Goal: Communication & Community: Answer question/provide support

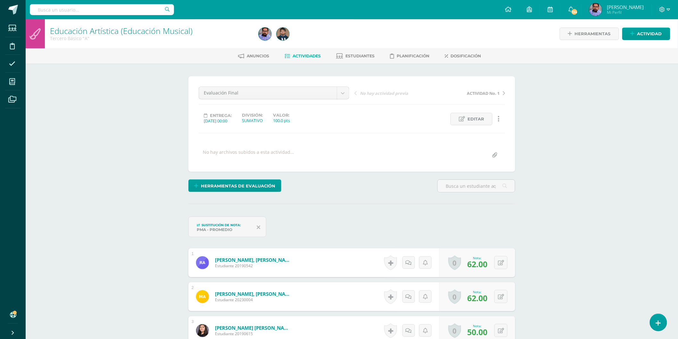
scroll to position [347, 0]
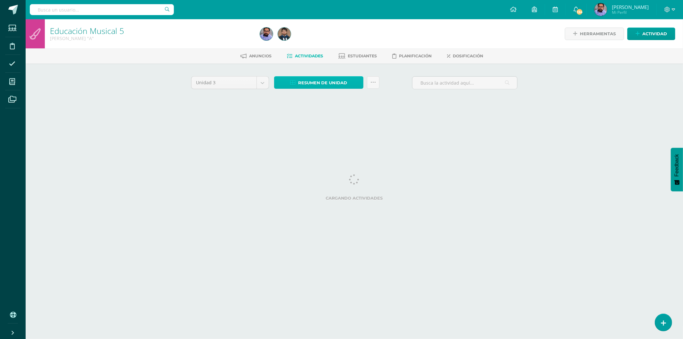
click at [313, 81] on span "Resumen de unidad" at bounding box center [322, 83] width 49 height 12
click at [331, 41] on link "Descargar como HTML" at bounding box center [319, 40] width 68 height 10
click at [330, 88] on div "Resumen de unidad Descargar como HTML Descargar como PDF Descargar como XLS Sub…" at bounding box center [327, 85] width 111 height 18
click at [330, 83] on span "Resumen de unidad" at bounding box center [322, 83] width 49 height 12
click at [332, 42] on link "Descargar como HTML" at bounding box center [319, 40] width 68 height 10
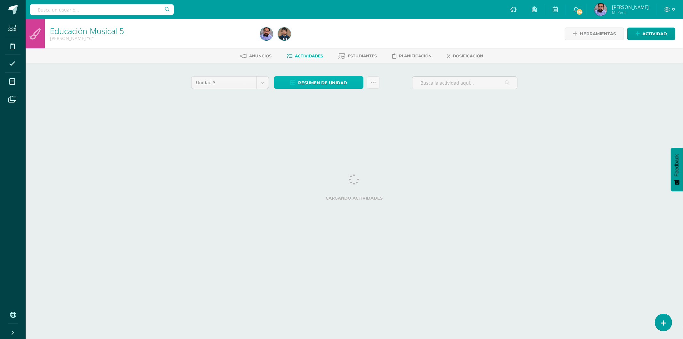
click at [348, 81] on link "Resumen de unidad" at bounding box center [318, 82] width 89 height 12
click at [336, 39] on link "Descargar como HTML" at bounding box center [319, 40] width 68 height 10
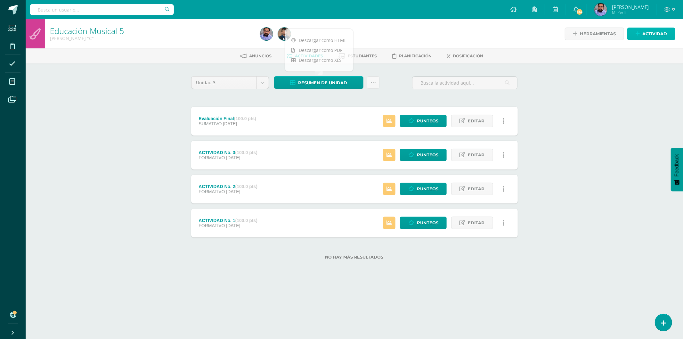
click at [641, 29] on link "Actividad" at bounding box center [652, 34] width 48 height 12
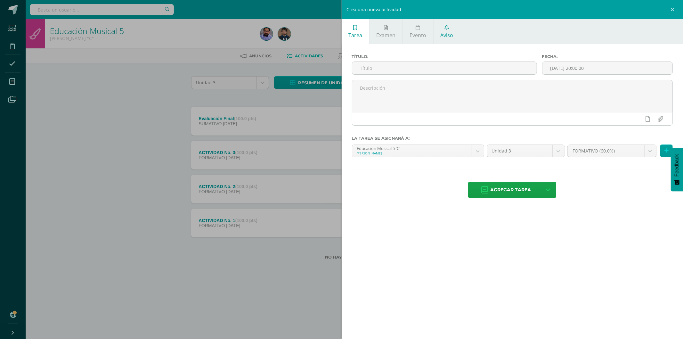
click at [449, 39] on link "Aviso" at bounding box center [447, 31] width 27 height 25
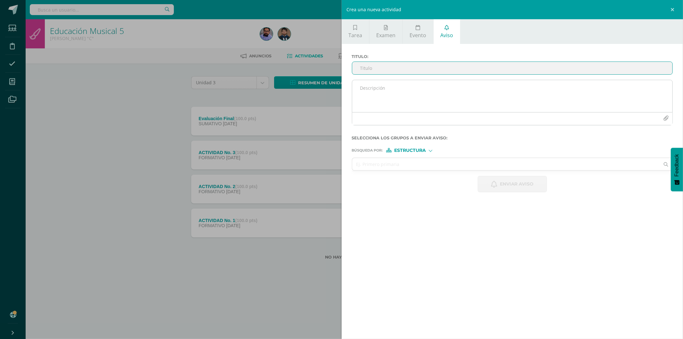
click at [397, 96] on textarea at bounding box center [512, 96] width 321 height 32
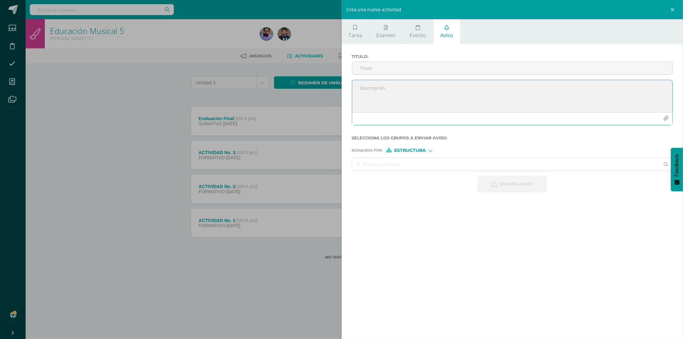
paste textarea "Armas Ramirez, Williams Sebastian"
type textarea "Armas Ramirez, Williams Sebastian"
click at [399, 165] on input "text" at bounding box center [506, 164] width 308 height 12
drag, startPoint x: 406, startPoint y: 149, endPoint x: 409, endPoint y: 159, distance: 10.3
click at [407, 149] on span "Estructura" at bounding box center [410, 151] width 32 height 4
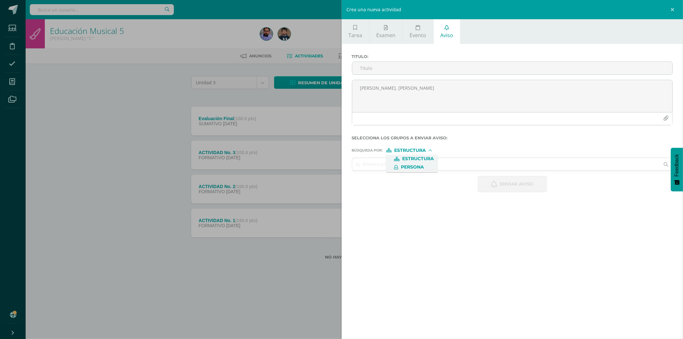
click at [418, 165] on span "Persona" at bounding box center [412, 167] width 23 height 4
click at [403, 162] on input "text" at bounding box center [506, 164] width 308 height 12
paste input "Armas Ramirez, Williams Sebastian"
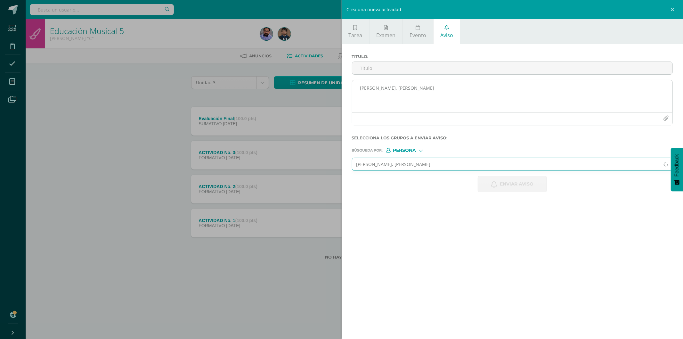
type input "Armas Ramirez, Williams Sebastian"
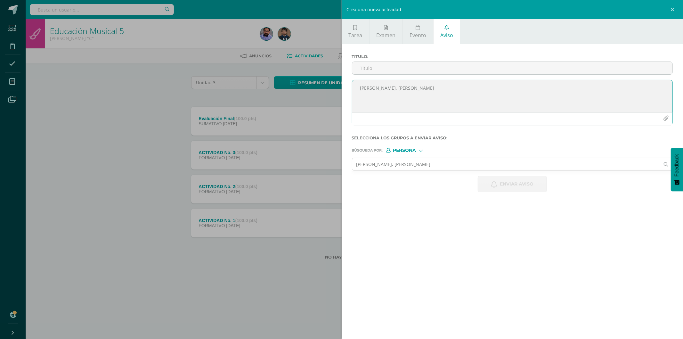
drag, startPoint x: 441, startPoint y: 85, endPoint x: 364, endPoint y: 90, distance: 77.3
click at [365, 90] on textarea "Armas Ramirez, Williams Sebastian" at bounding box center [512, 96] width 321 height 32
click at [363, 90] on textarea "Armas Ramirez, Williams Sebastian" at bounding box center [512, 96] width 321 height 32
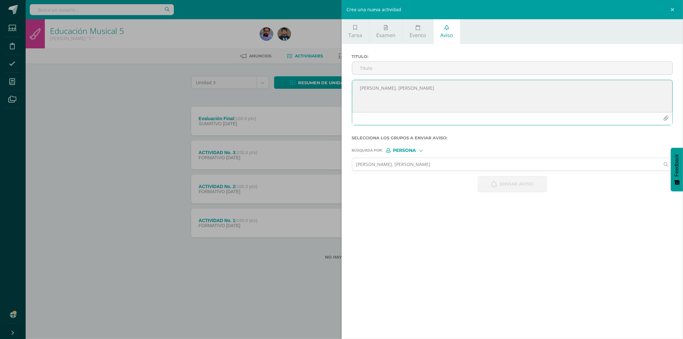
click at [381, 89] on textarea "Armas Ramirez, Williams Sebastian" at bounding box center [512, 96] width 321 height 32
click at [379, 89] on textarea "Armas Ramirez, Williams Sebastian" at bounding box center [512, 96] width 321 height 32
click at [376, 66] on input "Titulo :" at bounding box center [512, 68] width 321 height 12
type input "A"
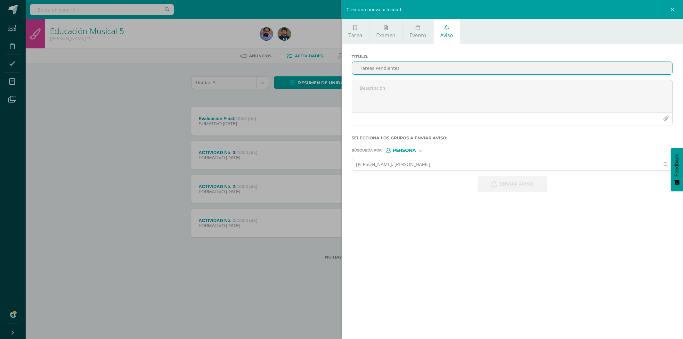
type input "Tareas Pendientes"
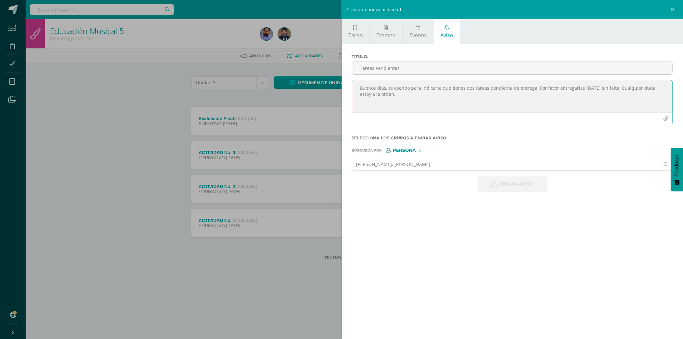
type textarea "Buenos días, te escribo para indicarte que tienes dos tareas pendiente de entre…"
click at [408, 151] on span "Persona" at bounding box center [404, 151] width 23 height 4
click at [415, 165] on span "Persona" at bounding box center [412, 167] width 23 height 4
click at [415, 166] on input "Armas Ramirez, Williams Sebastian" at bounding box center [506, 164] width 308 height 12
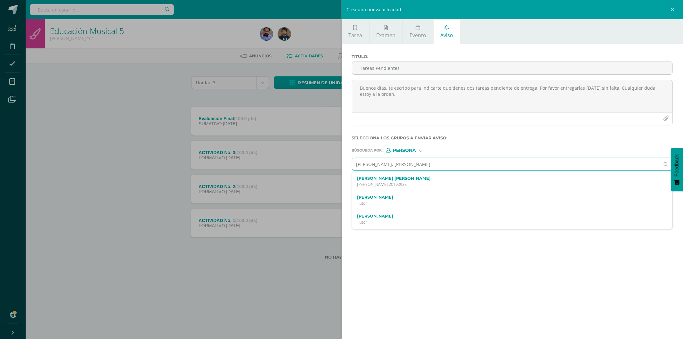
click at [415, 166] on input "Armas Ramirez, Williams Sebastian" at bounding box center [506, 164] width 308 height 12
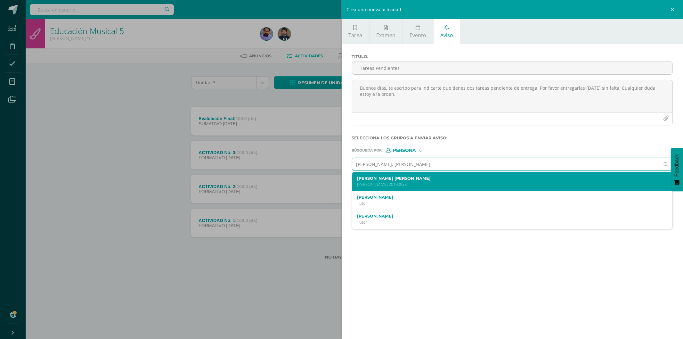
click at [401, 178] on label "Williams Sebastian Armas Ramirez" at bounding box center [505, 178] width 296 height 5
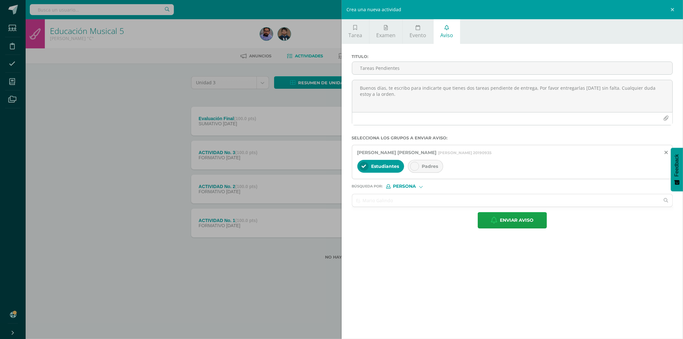
click at [437, 171] on div "Padres" at bounding box center [425, 166] width 35 height 13
click at [427, 199] on input "text" at bounding box center [506, 200] width 308 height 12
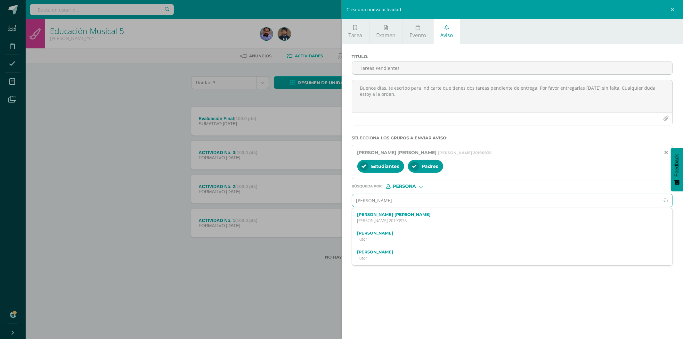
type input "edgar de leon"
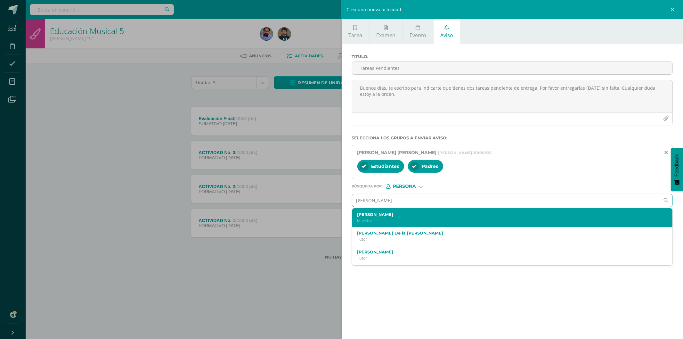
click at [409, 218] on div "Edgar De León Maestro" at bounding box center [505, 217] width 296 height 11
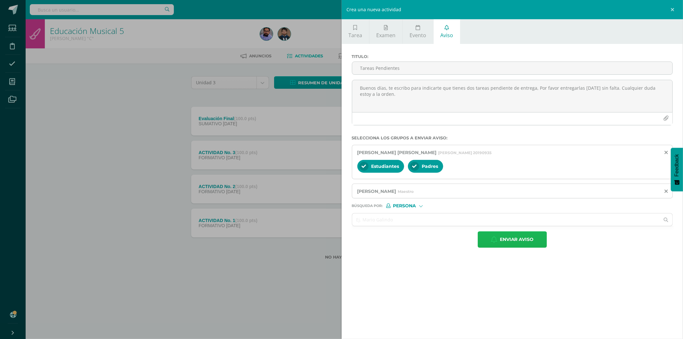
click at [508, 242] on span "Enviar aviso" at bounding box center [517, 240] width 34 height 16
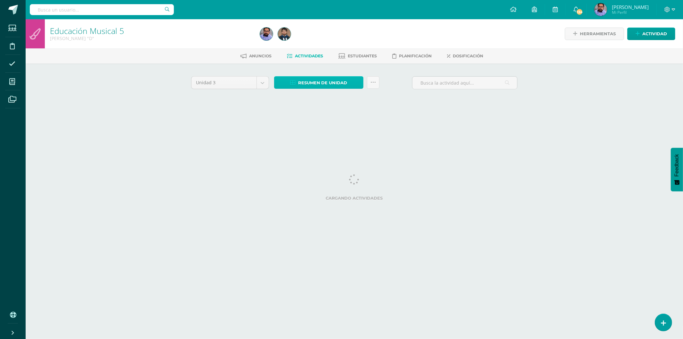
click at [306, 78] on span "Resumen de unidad" at bounding box center [322, 83] width 49 height 12
click at [313, 38] on link "Descargar como HTML" at bounding box center [319, 40] width 68 height 10
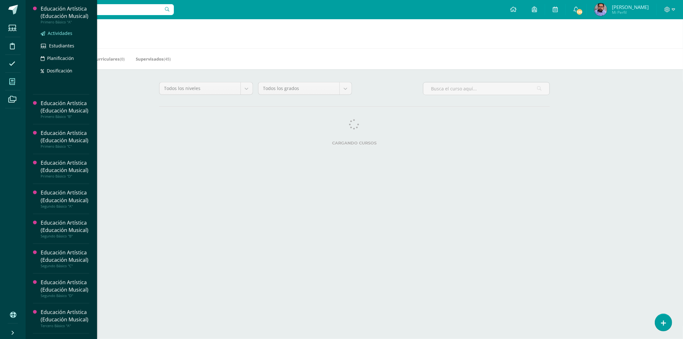
click at [54, 36] on span "Actividades" at bounding box center [60, 33] width 25 height 6
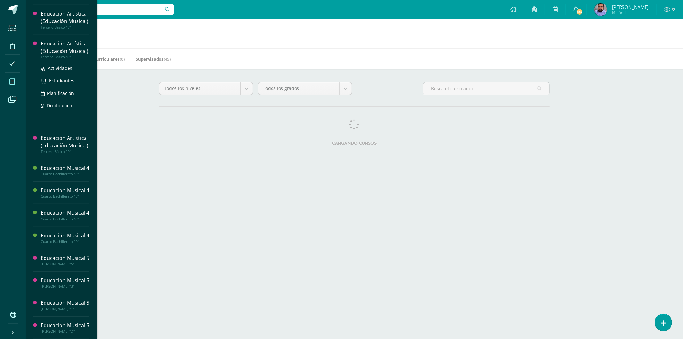
scroll to position [365, 0]
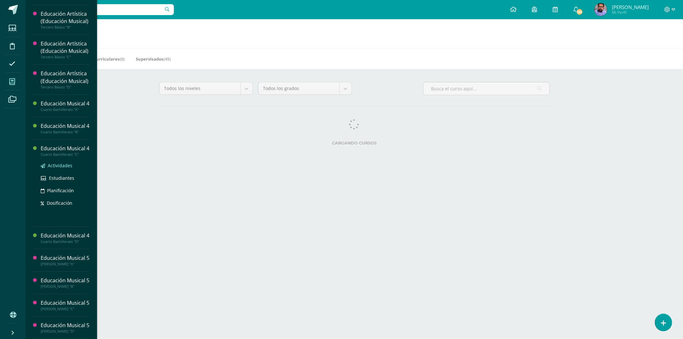
click at [68, 168] on span "Actividades" at bounding box center [60, 165] width 25 height 6
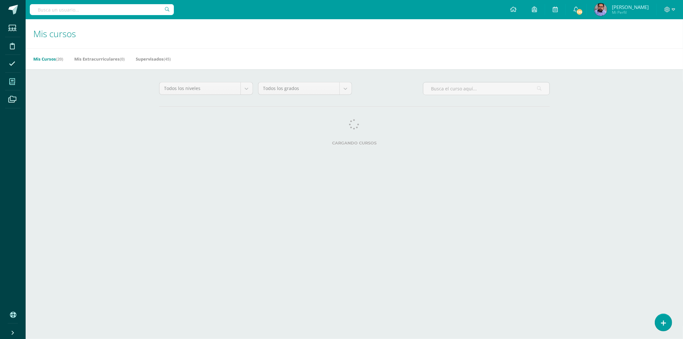
scroll to position [347, 0]
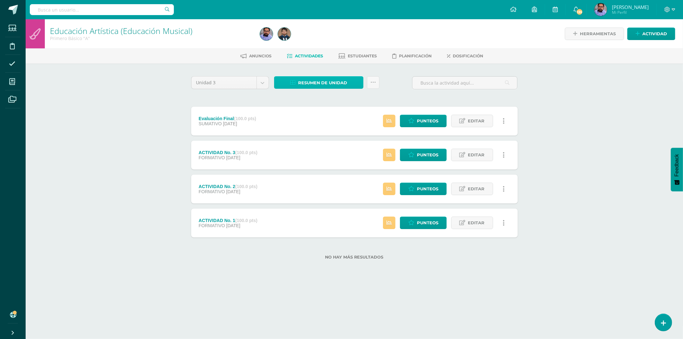
click at [312, 83] on span "Resumen de unidad" at bounding box center [322, 83] width 49 height 12
click at [324, 39] on link "Descargar como HTML" at bounding box center [319, 40] width 68 height 10
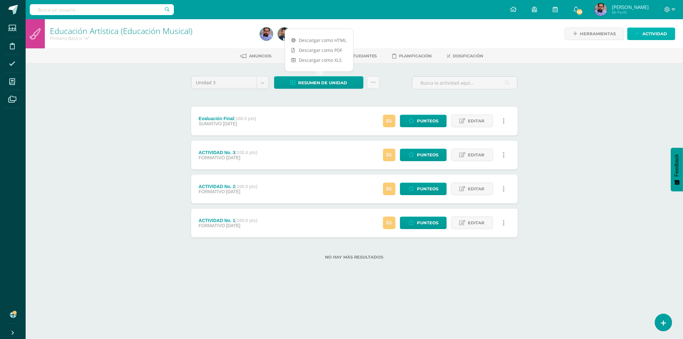
click at [649, 33] on span "Actividad" at bounding box center [655, 34] width 25 height 12
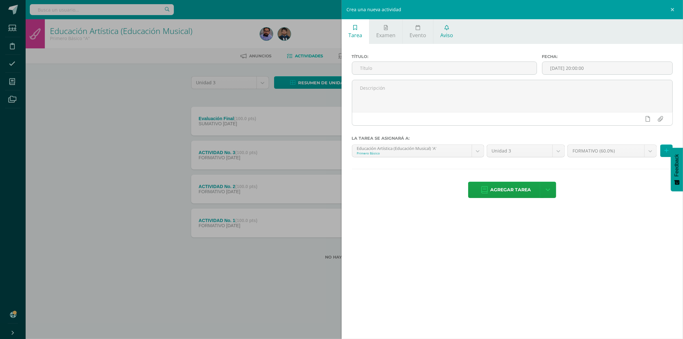
click at [448, 34] on span "Aviso" at bounding box center [447, 35] width 13 height 7
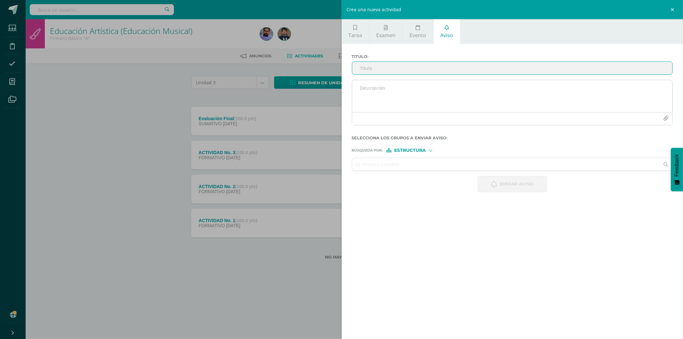
type input "a"
type input "Ausencia en Clase"
click at [421, 101] on textarea at bounding box center [512, 96] width 321 height 32
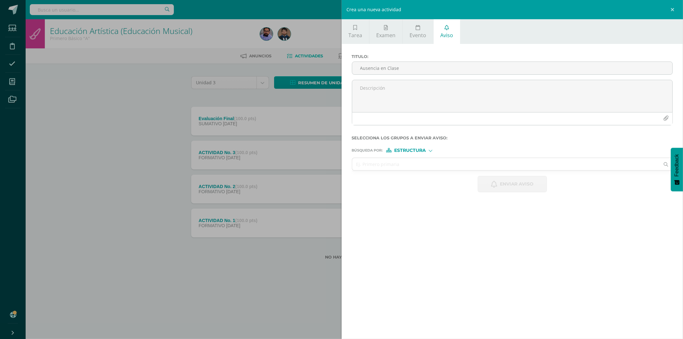
click at [410, 149] on span "Estructura" at bounding box center [410, 151] width 32 height 4
click at [418, 166] on span "Persona" at bounding box center [412, 167] width 23 height 4
click at [418, 166] on input "text" at bounding box center [506, 164] width 308 height 12
type input "k"
type input "isabela cifuentes"
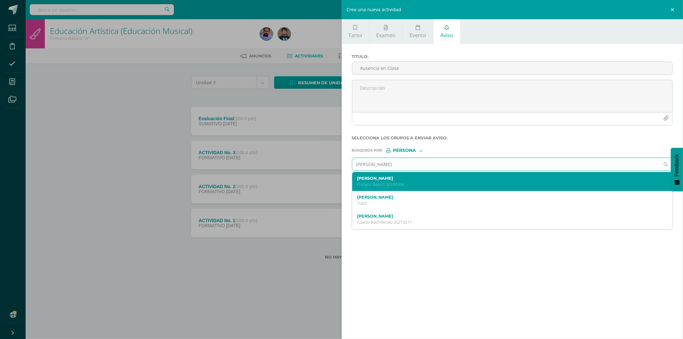
click at [403, 180] on label "Isabella Sophia Cifuentes Ponce" at bounding box center [505, 178] width 296 height 5
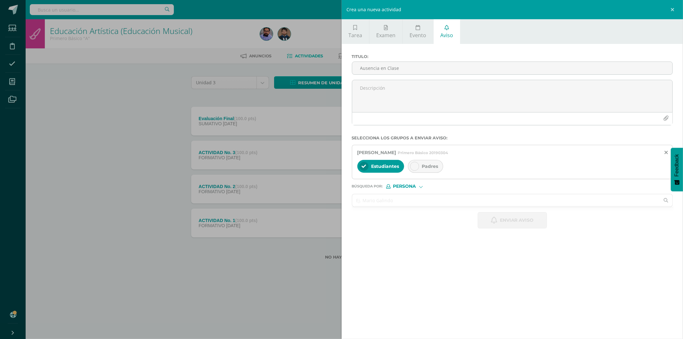
click at [402, 196] on input "text" at bounding box center [506, 200] width 308 height 12
type input "k"
type input "aldana kris"
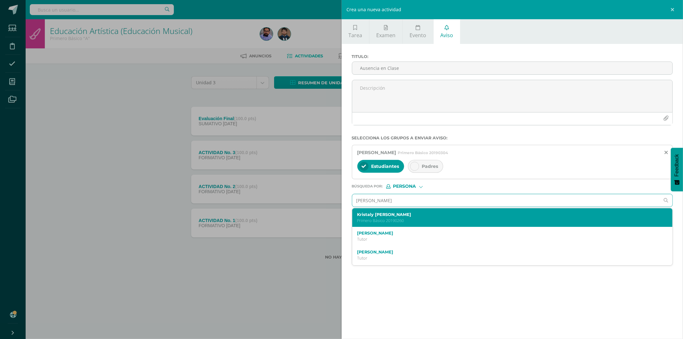
click at [415, 217] on label "Kristaly Anaythe Aldana Quiroa" at bounding box center [505, 214] width 296 height 5
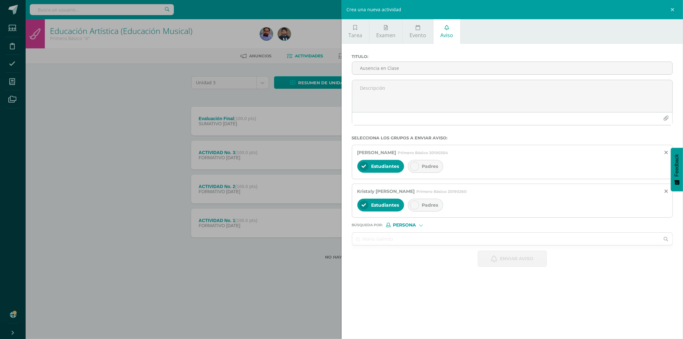
drag, startPoint x: 423, startPoint y: 203, endPoint x: 428, endPoint y: 173, distance: 30.9
click at [423, 203] on span "Padres" at bounding box center [430, 205] width 16 height 6
click at [430, 168] on span "Padres" at bounding box center [430, 166] width 16 height 6
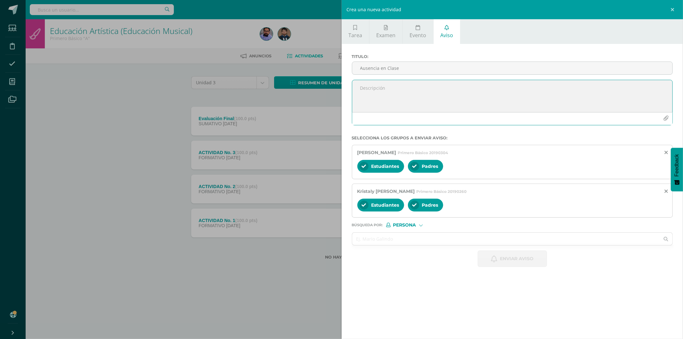
click at [388, 82] on textarea at bounding box center [512, 96] width 321 height 32
type textarea "<"
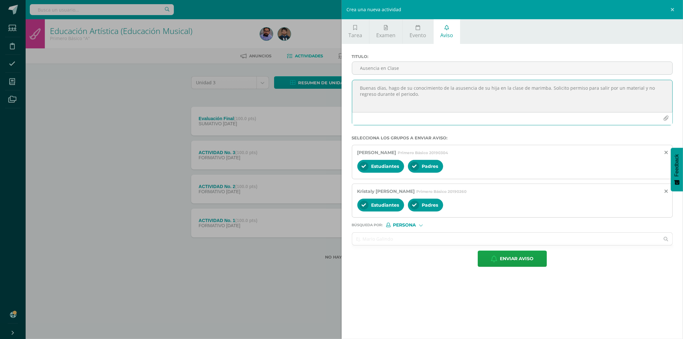
paste textarea "Les agradezco que conversen con su hijo/a sobre la importancia de practicar y p…"
click at [459, 107] on textarea "Buenas días, hago de su conocimiento de la ausencia de su hija en la clase de m…" at bounding box center [512, 96] width 321 height 32
click at [446, 106] on textarea "Buenas días, hago de su conocimiento de la ausencia de su hija en la clase de m…" at bounding box center [512, 96] width 321 height 32
type textarea "Buenas días, hago de su conocimiento de la ausencia de su hija en la clase de m…"
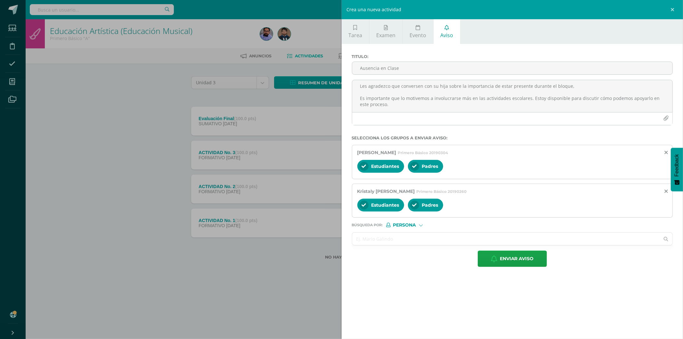
click at [433, 234] on input "text" at bounding box center [506, 239] width 308 height 12
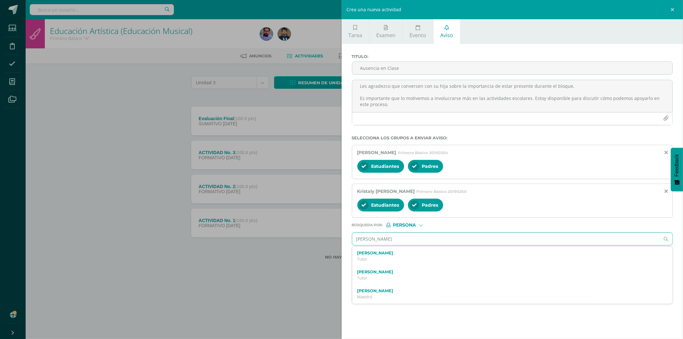
type input "edgar de leon"
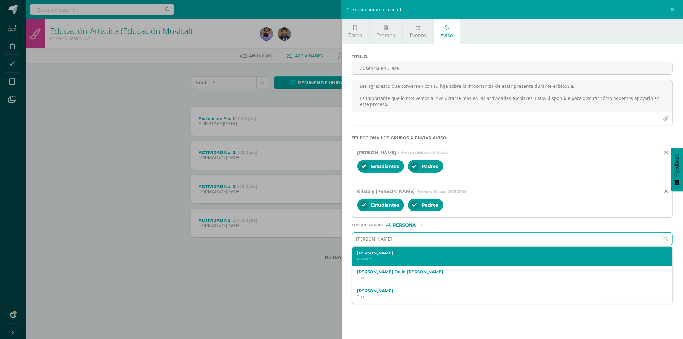
click at [395, 259] on p "Maestro" at bounding box center [505, 258] width 296 height 5
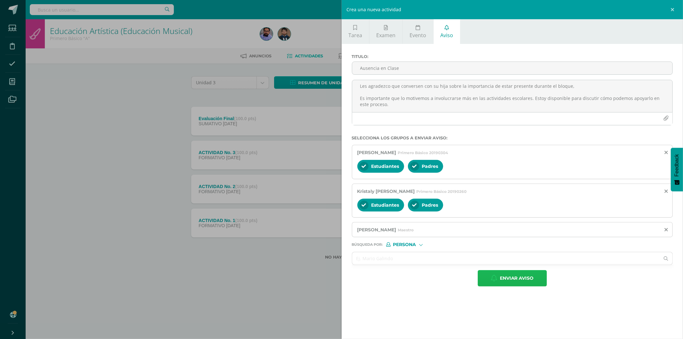
click at [518, 279] on span "Enviar aviso" at bounding box center [517, 278] width 34 height 16
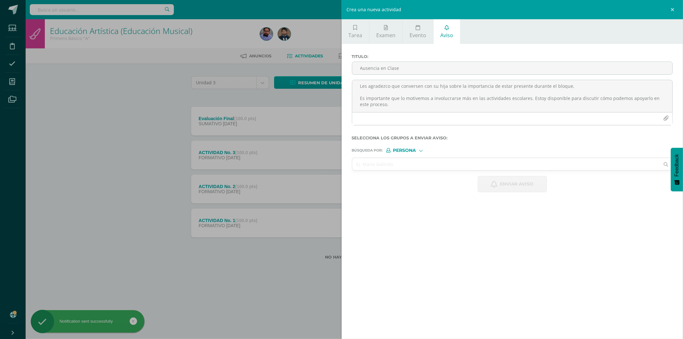
scroll to position [0, 0]
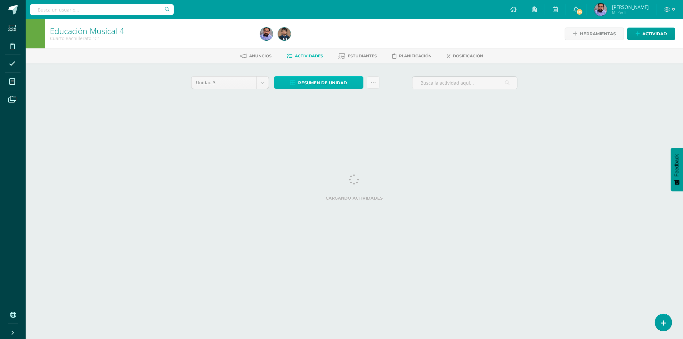
click at [311, 77] on span "Resumen de unidad" at bounding box center [322, 83] width 49 height 12
click at [315, 40] on link "Descargar como HTML" at bounding box center [319, 40] width 68 height 10
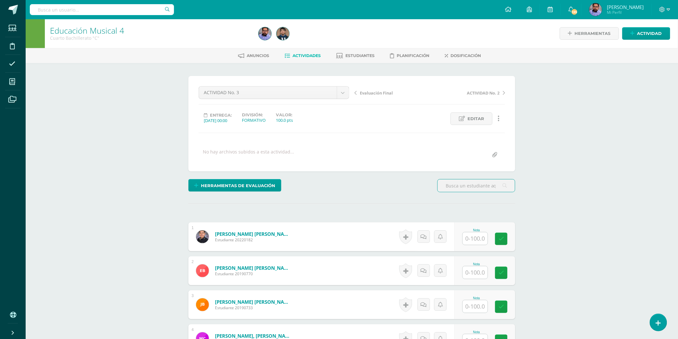
click at [487, 235] on input "text" at bounding box center [475, 238] width 25 height 12
type input "75"
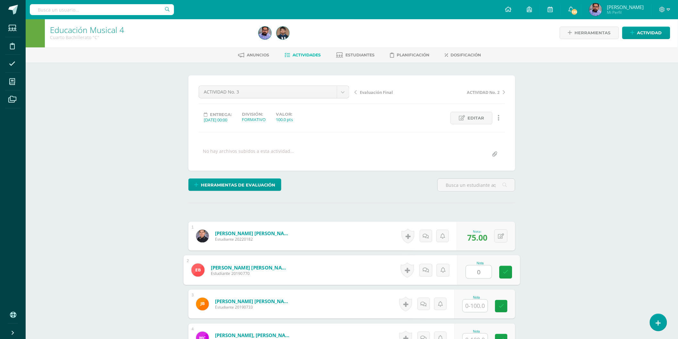
type input "0"
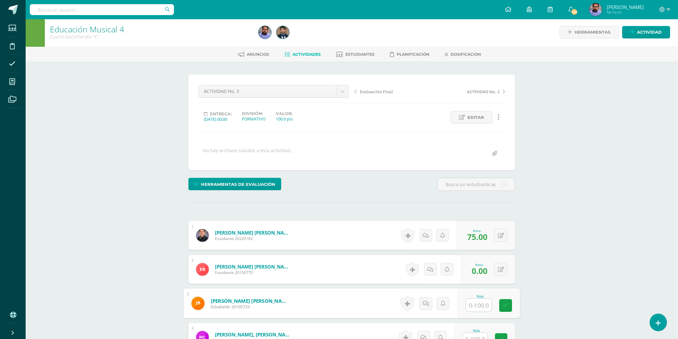
click at [479, 303] on input "text" at bounding box center [479, 305] width 26 height 13
type input "87"
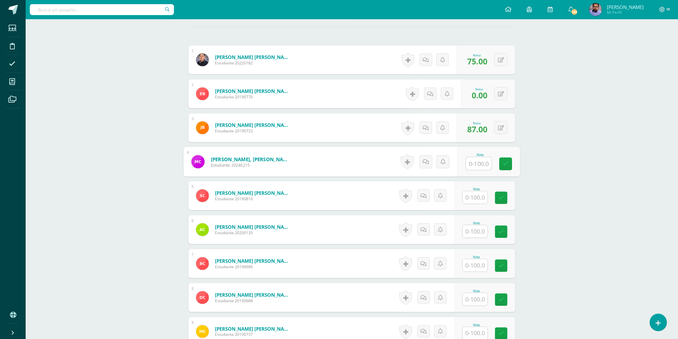
scroll to position [221, 0]
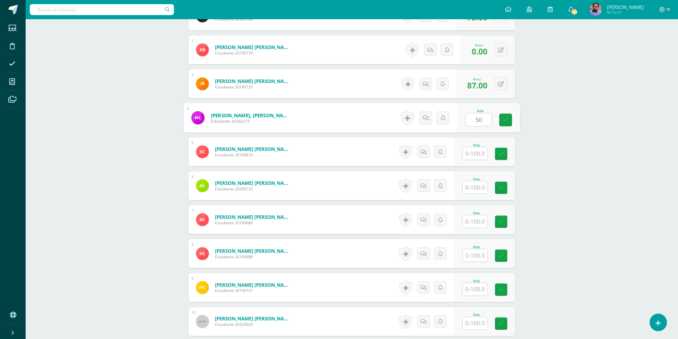
type input "50"
type input "37"
